Goal: Task Accomplishment & Management: Manage account settings

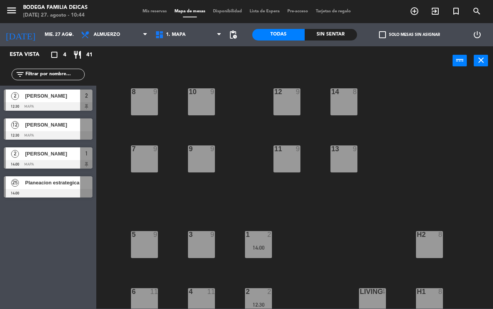
scroll to position [64, 0]
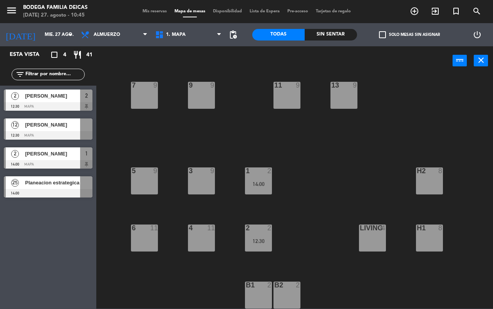
click at [147, 13] on div "Mis reservas Mapa de mesas Disponibilidad Lista de Espera Pre-acceso Tarjetas d…" at bounding box center [247, 11] width 216 height 7
click at [147, 13] on span "Mis reservas" at bounding box center [155, 11] width 32 height 4
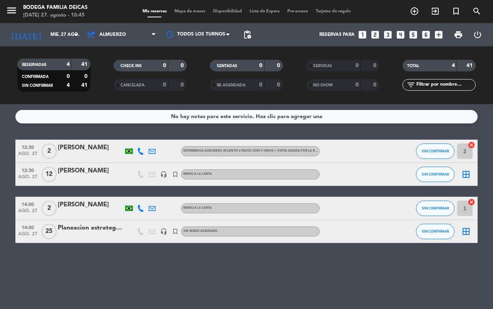
click at [181, 8] on div "Mis reservas Mapa de mesas Disponibilidad Lista de Espera Pre-acceso Tarjetas d…" at bounding box center [247, 11] width 216 height 7
click at [181, 10] on span "Mapa de mesas" at bounding box center [190, 11] width 39 height 4
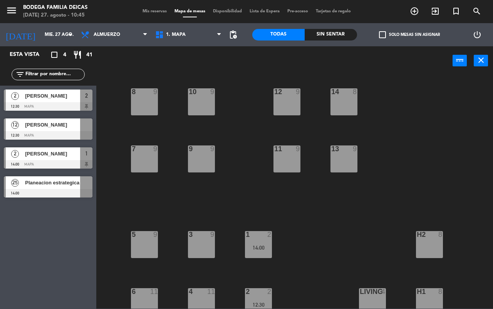
click at [70, 128] on div "12 [PERSON_NAME] 12:30 Mapa" at bounding box center [48, 128] width 96 height 29
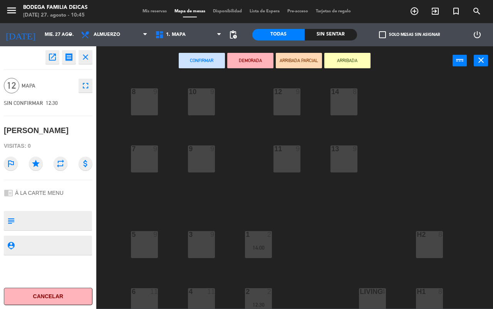
click at [86, 62] on button "close" at bounding box center [86, 57] width 14 height 14
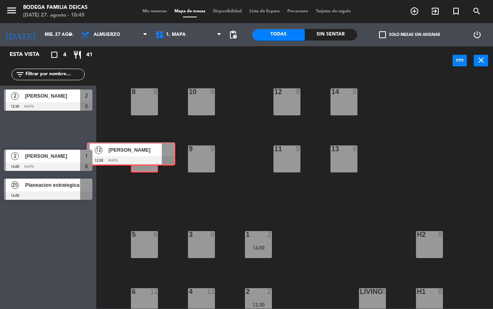
drag, startPoint x: 55, startPoint y: 137, endPoint x: 139, endPoint y: 161, distance: 86.9
click at [139, 161] on div "Esta vista crop_square 4 restaurant 41 filter_list 2 [PERSON_NAME] 12:30 Mapa 2…" at bounding box center [246, 177] width 493 height 262
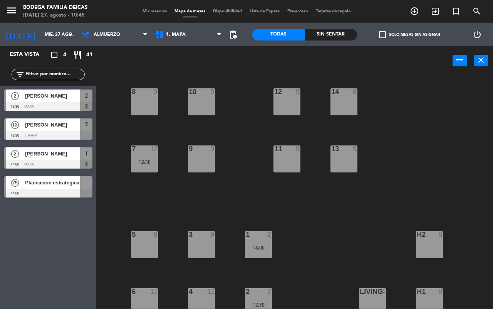
click at [299, 188] on div "10 9 12 9 8 9 14 8 9 9 11 9 13 9 7 12 12:30 1 2 14:00 5 9 3 9 h2 8 2 2 12:30 6 …" at bounding box center [297, 191] width 392 height 233
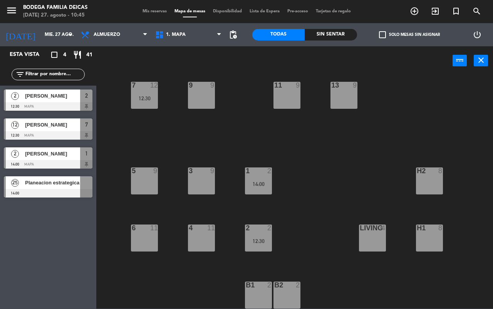
click at [156, 12] on span "Mis reservas" at bounding box center [155, 11] width 32 height 4
